Goal: Transaction & Acquisition: Register for event/course

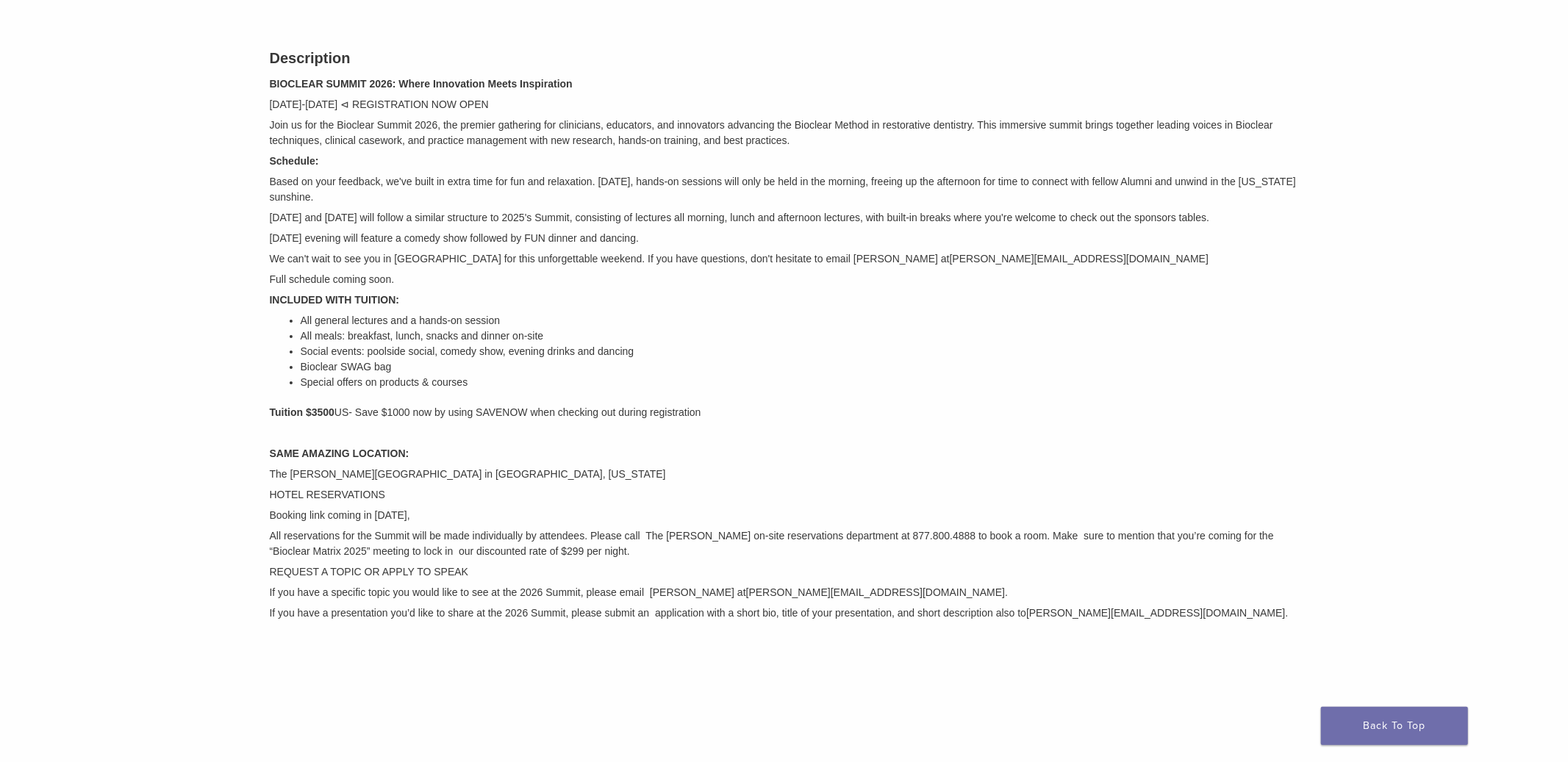
scroll to position [171, 0]
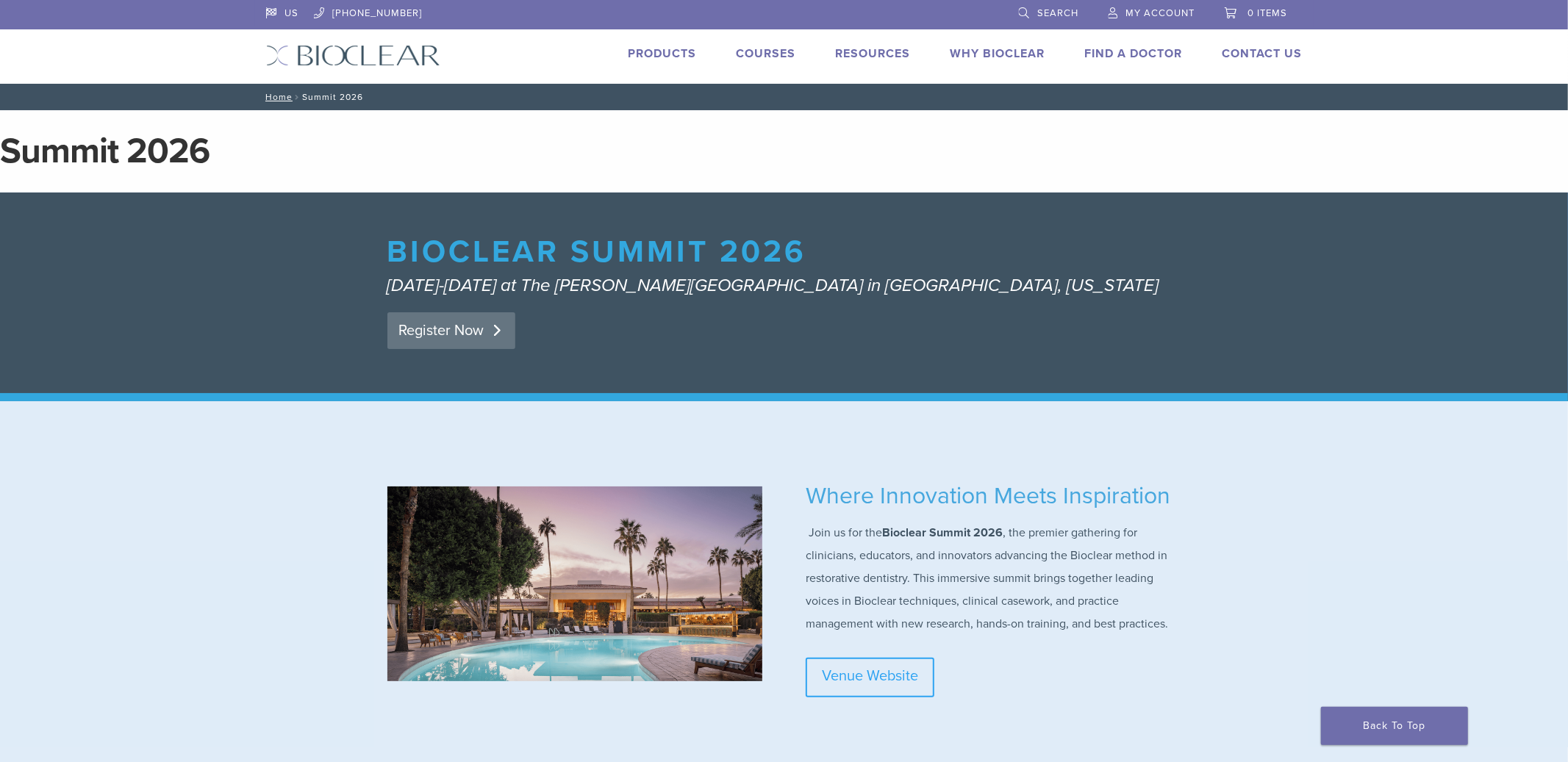
click at [462, 332] on link "Register Now" at bounding box center [451, 331] width 128 height 37
